Goal: Register for event/course

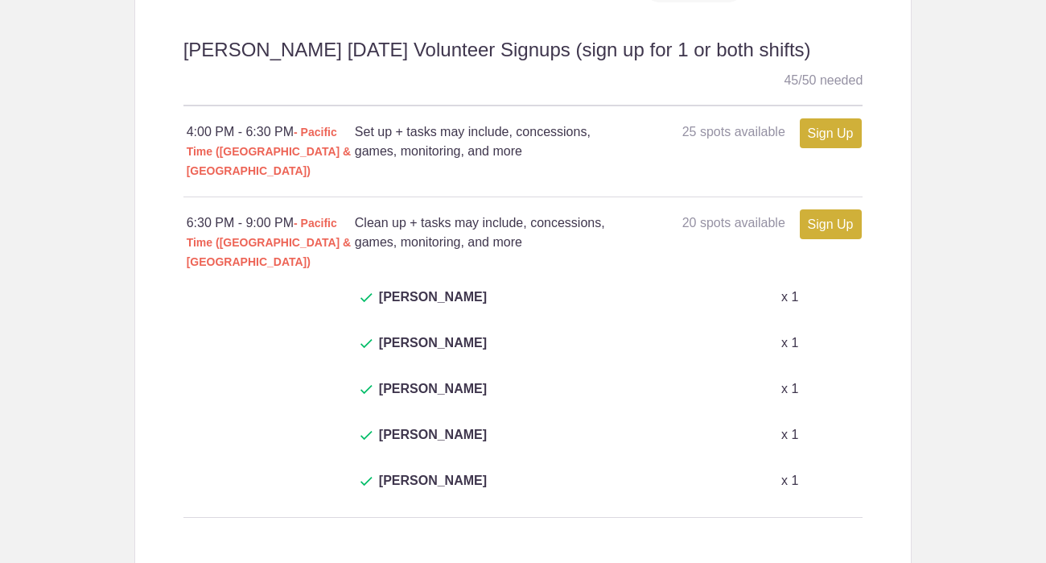
scroll to position [823, 0]
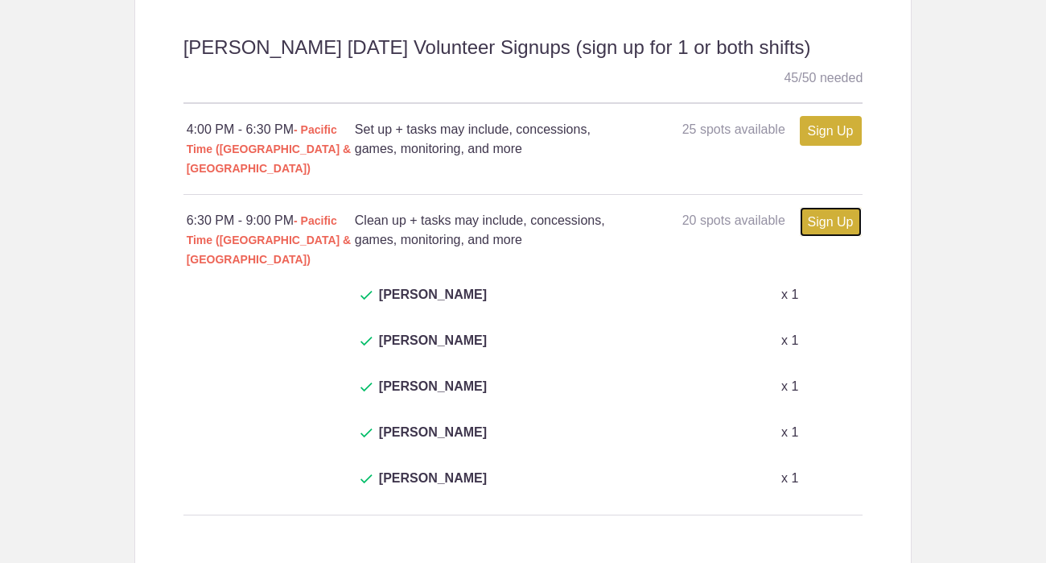
click at [829, 210] on link "Sign Up" at bounding box center [831, 222] width 62 height 30
type input "1"
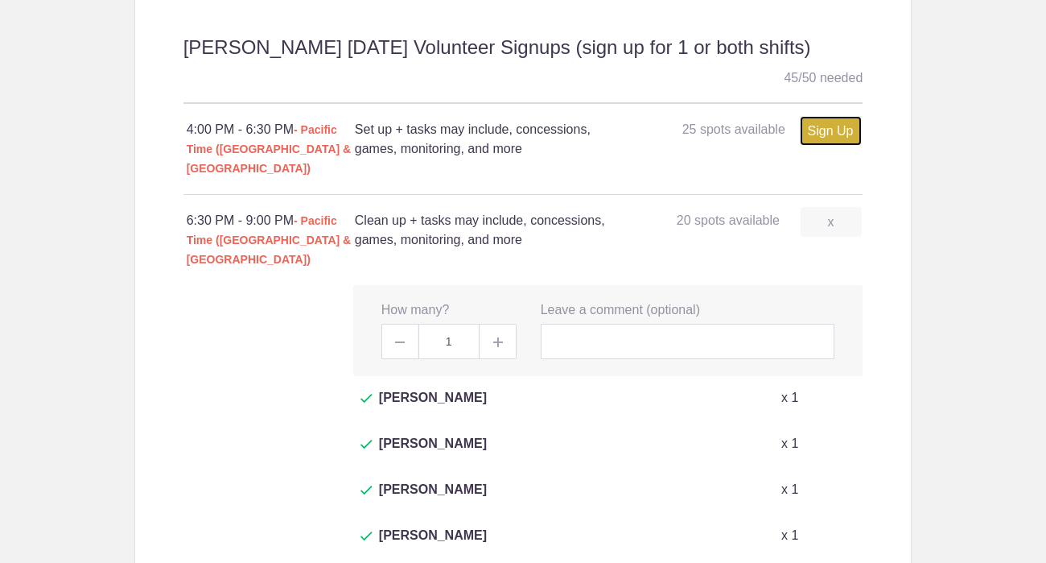
click at [814, 135] on link "Sign Up" at bounding box center [831, 131] width 62 height 30
type input "1"
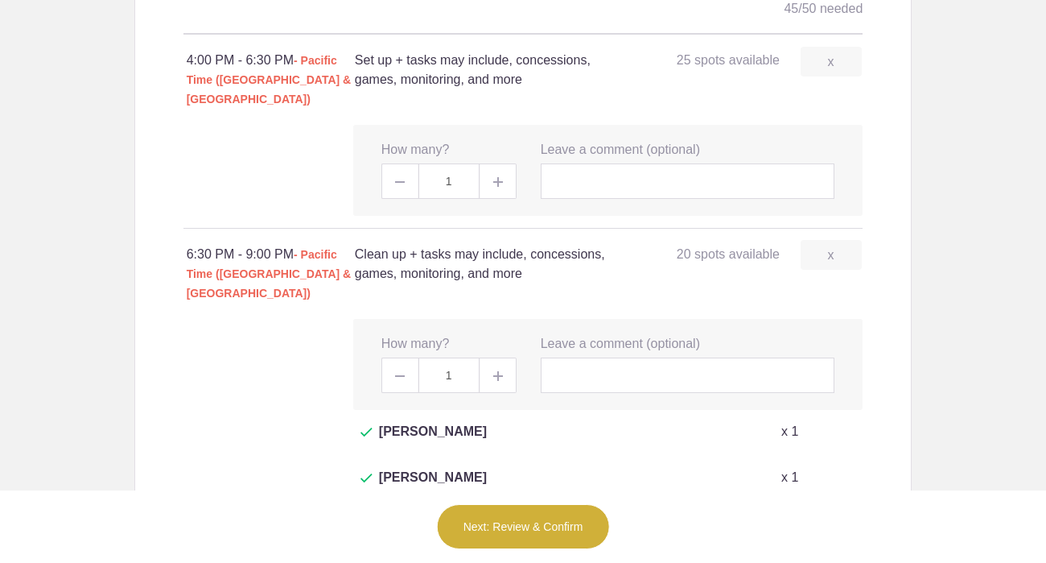
scroll to position [896, 0]
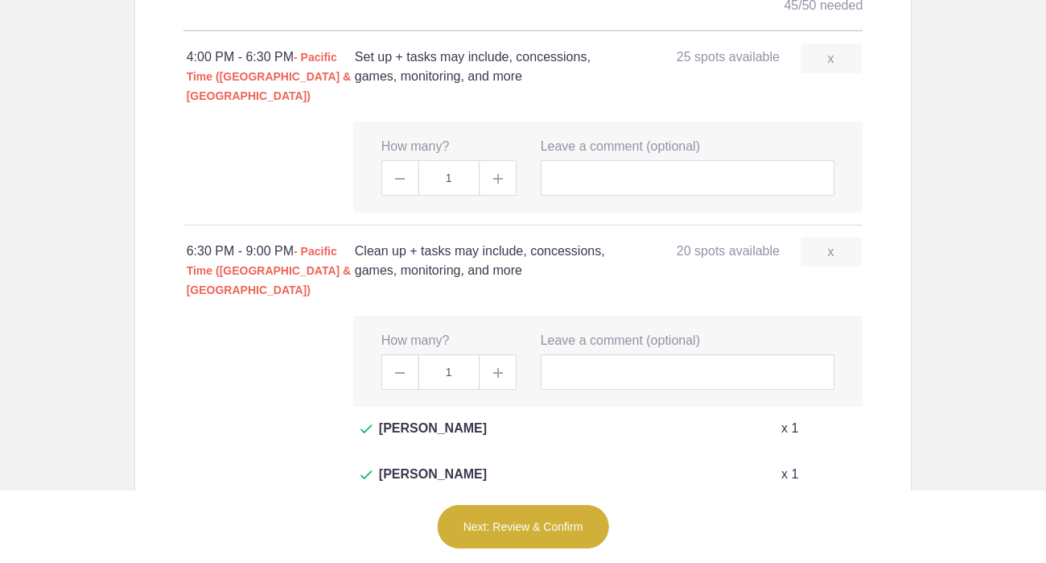
click at [505, 513] on button "Next: Review & Confirm" at bounding box center [523, 526] width 173 height 45
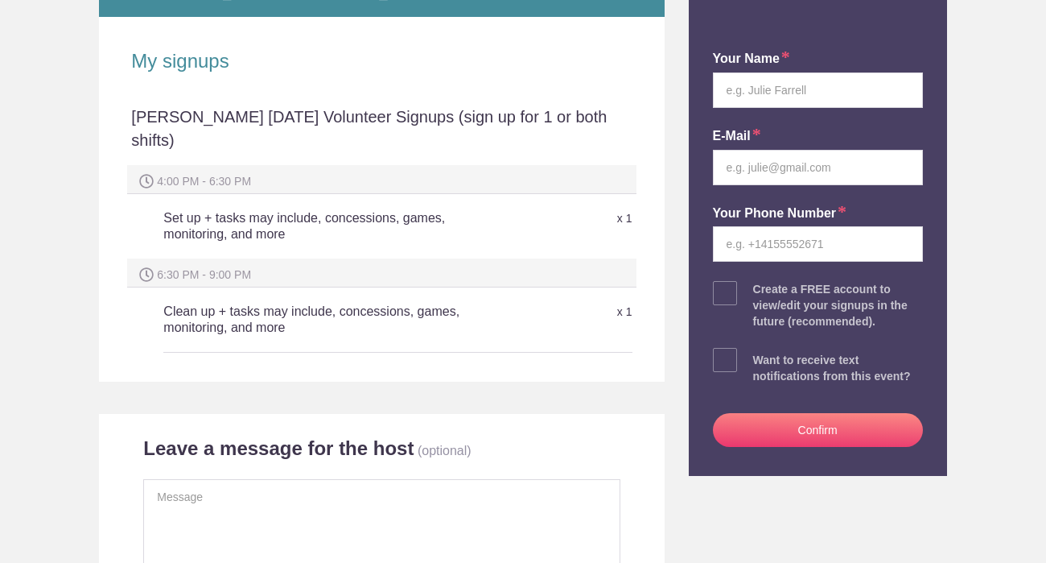
scroll to position [311, 0]
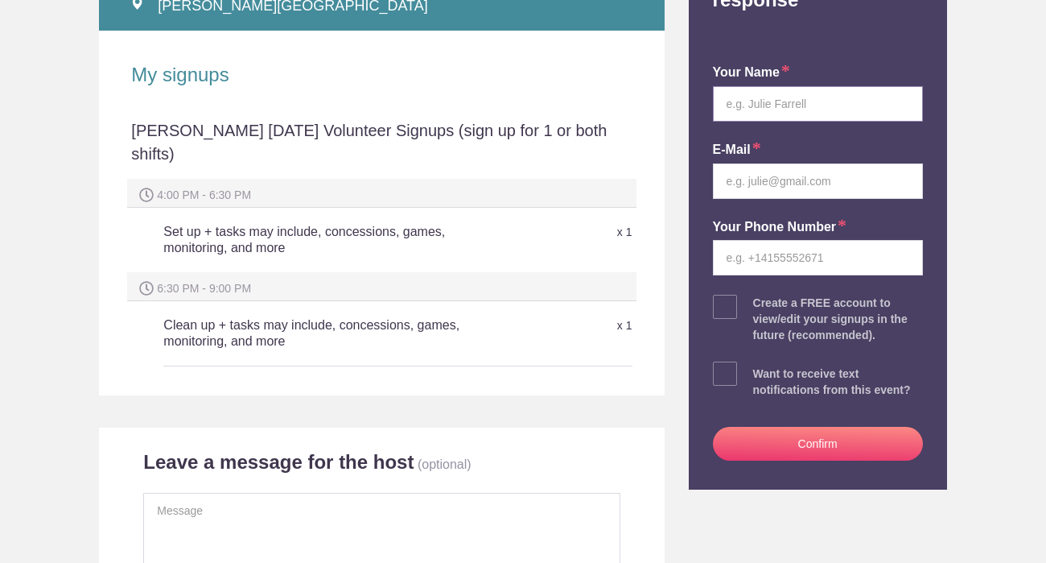
click at [780, 89] on input "text" at bounding box center [818, 103] width 210 height 35
type input "[PERSON_NAME]"
click at [793, 169] on input "email" at bounding box center [818, 180] width 210 height 35
type input "[EMAIL_ADDRESS][DOMAIN_NAME]"
click at [769, 240] on input "tel" at bounding box center [818, 257] width 210 height 35
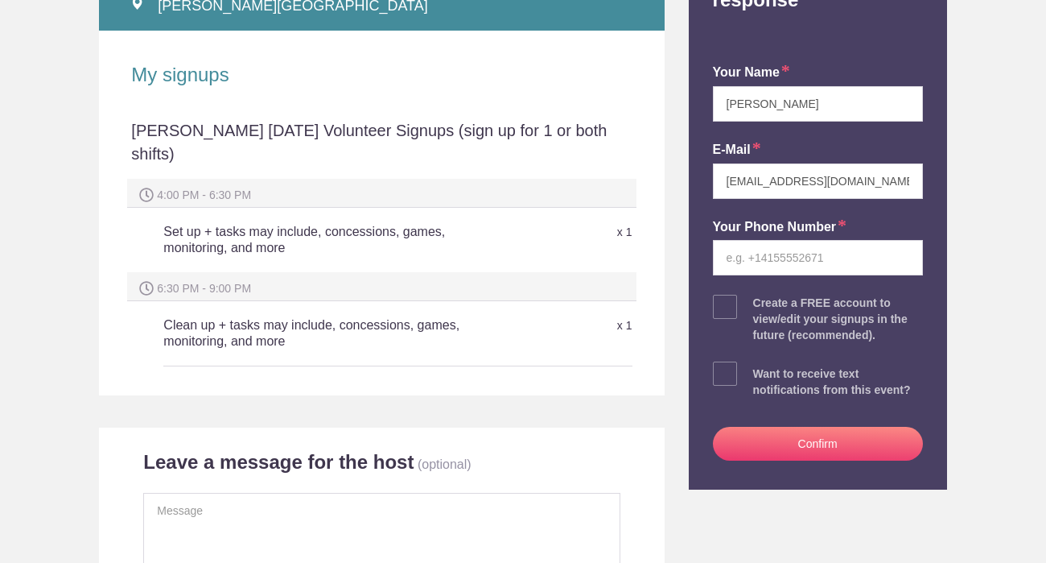
click at [728, 295] on span at bounding box center [725, 307] width 24 height 24
click at [758, 298] on input "checkbox" at bounding box center [863, 303] width 210 height 10
checkbox input "true"
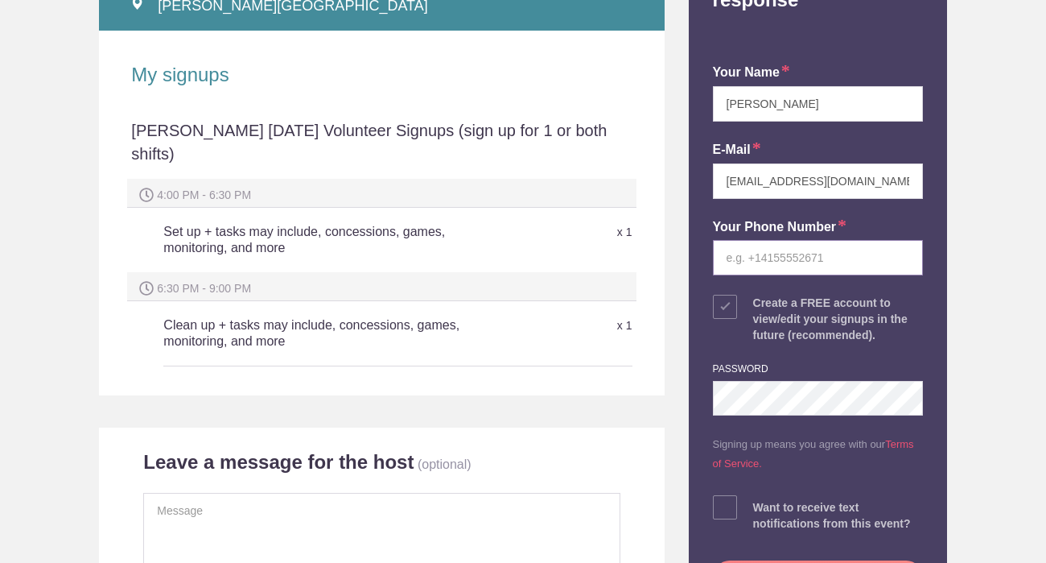
click at [767, 240] on input "tel" at bounding box center [818, 257] width 210 height 35
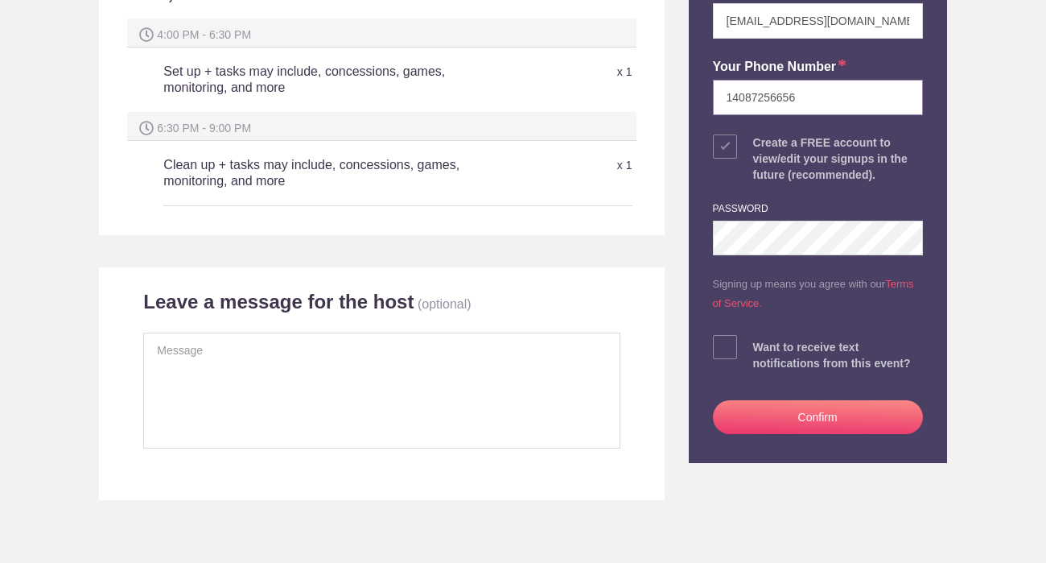
scroll to position [472, 0]
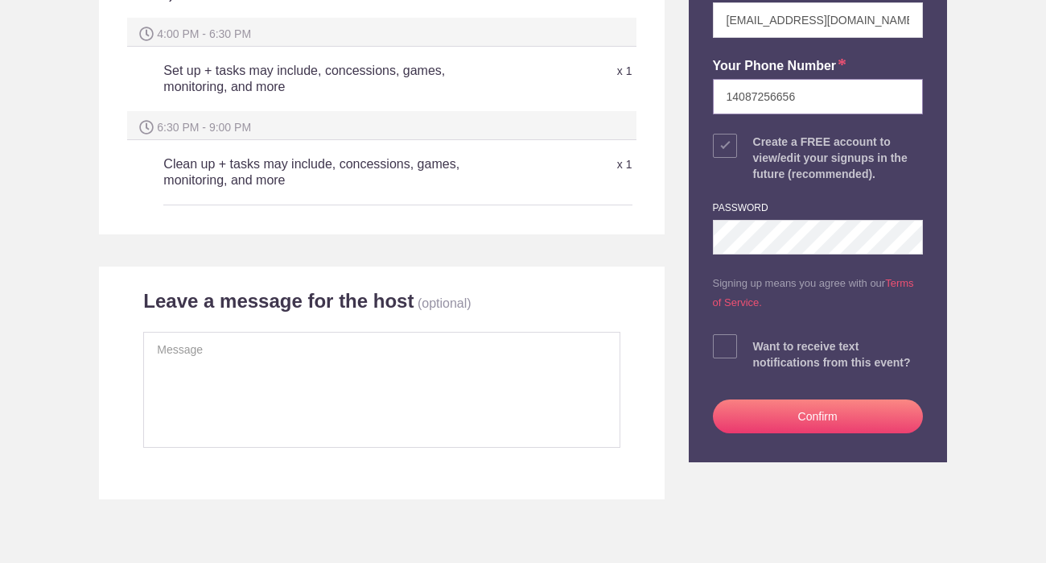
type input "14087256656"
click at [726, 334] on span at bounding box center [725, 346] width 24 height 24
click at [758, 337] on input "checkbox" at bounding box center [863, 342] width 210 height 10
checkbox input "true"
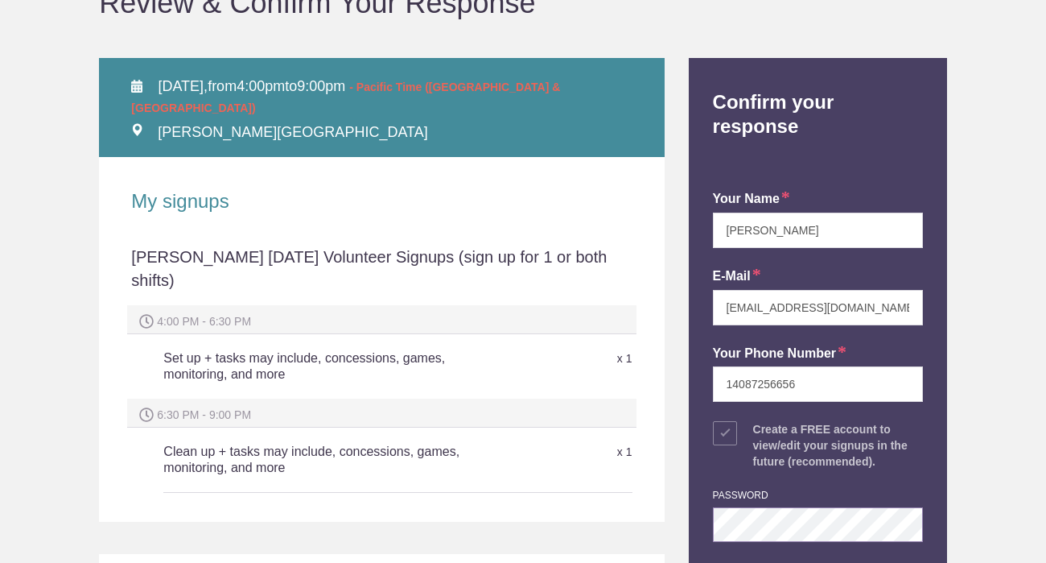
scroll to position [186, 0]
